Goal: Transaction & Acquisition: Purchase product/service

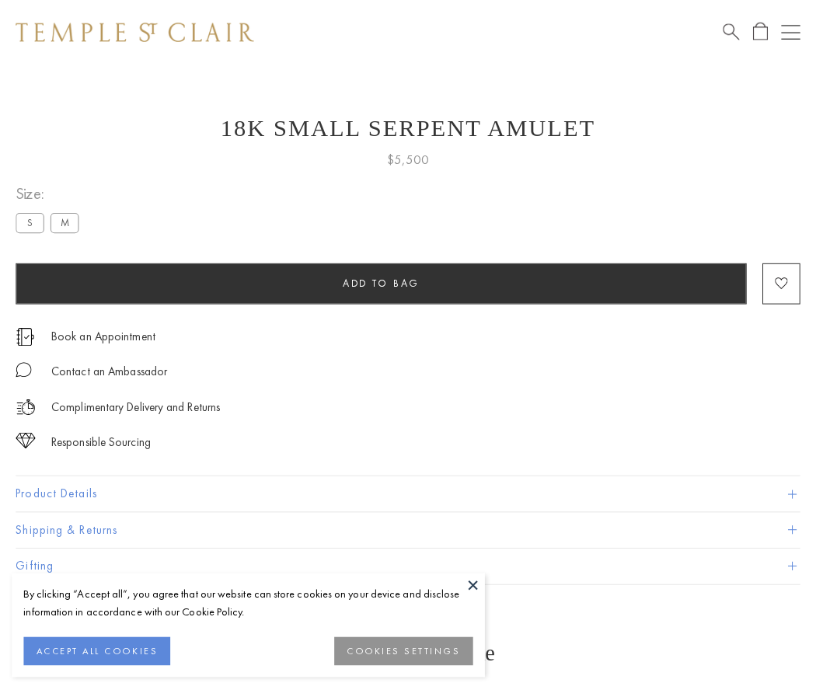
scroll to position [25, 0]
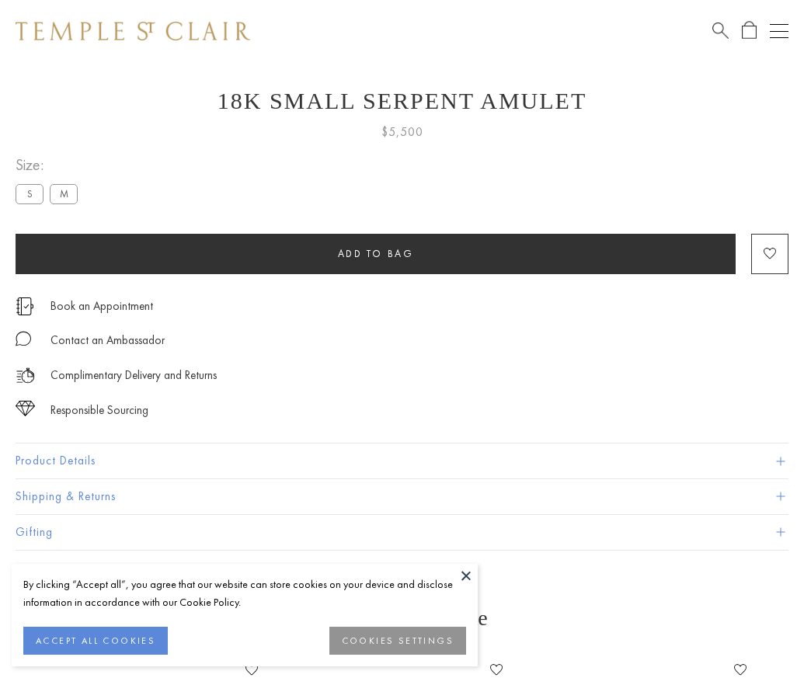
click at [375, 253] on span "Add to bag" at bounding box center [376, 253] width 76 height 13
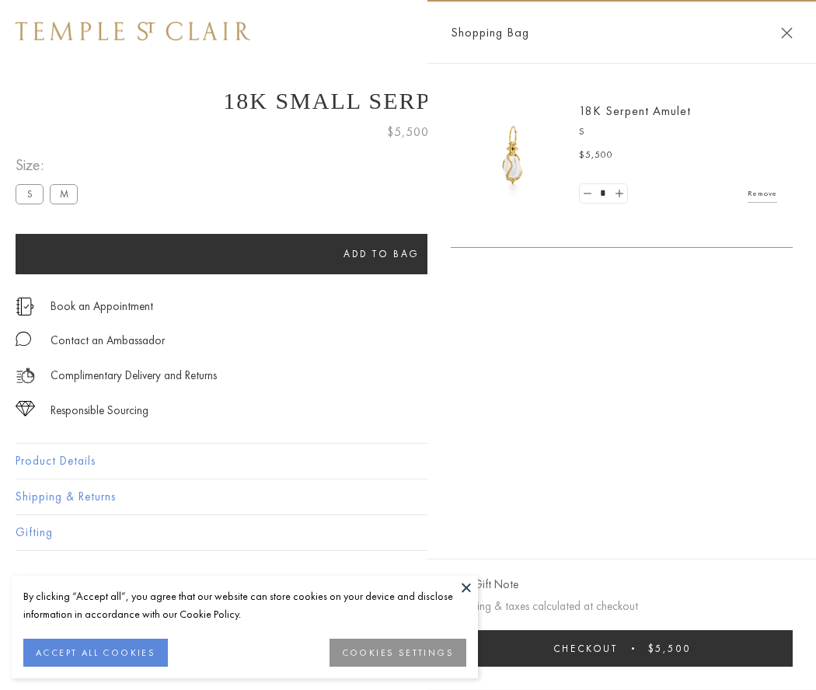
click at [621, 648] on button "Checkout $5,500" at bounding box center [622, 648] width 342 height 37
